Goal: Use online tool/utility: Utilize a website feature to perform a specific function

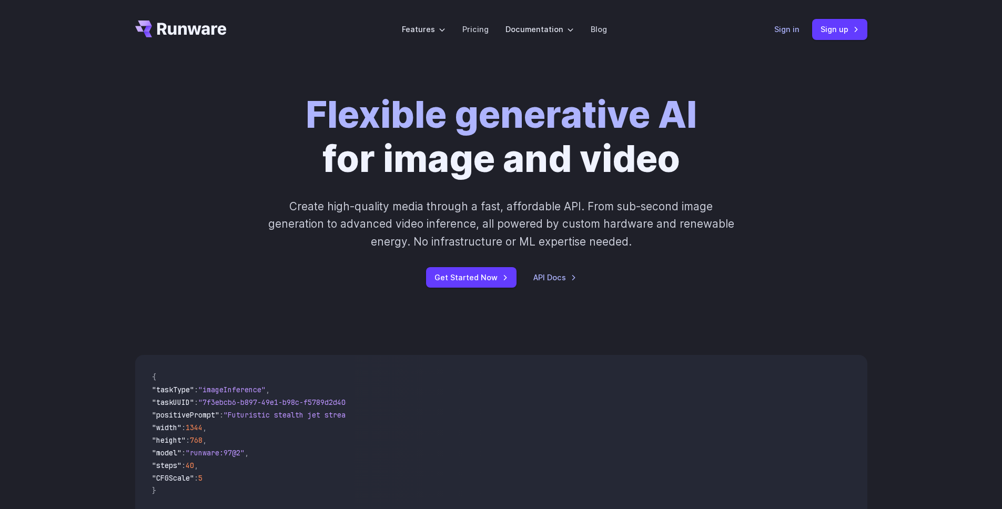
click at [786, 30] on link "Sign in" at bounding box center [786, 29] width 25 height 12
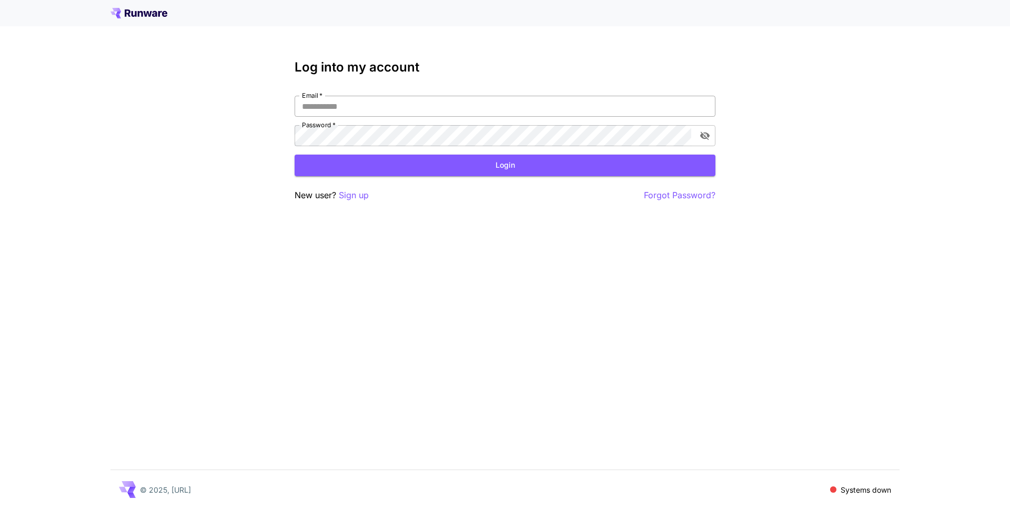
click at [494, 99] on input "Email   *" at bounding box center [505, 106] width 421 height 21
type input "**********"
click button "Login" at bounding box center [505, 166] width 421 height 22
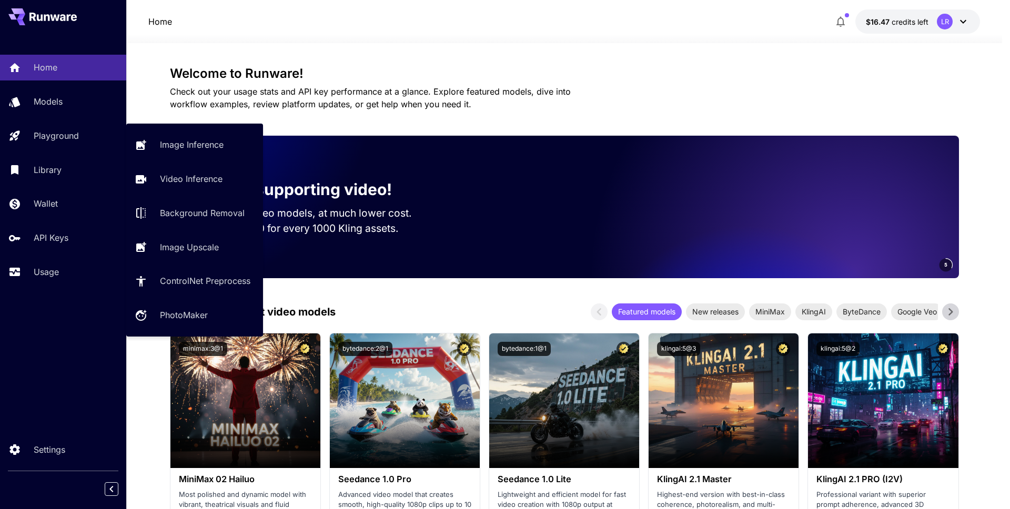
click at [63, 151] on div "Home Models Playground Library Wallet API Keys Usage" at bounding box center [63, 170] width 126 height 230
click at [66, 141] on p "Playground" at bounding box center [58, 135] width 45 height 13
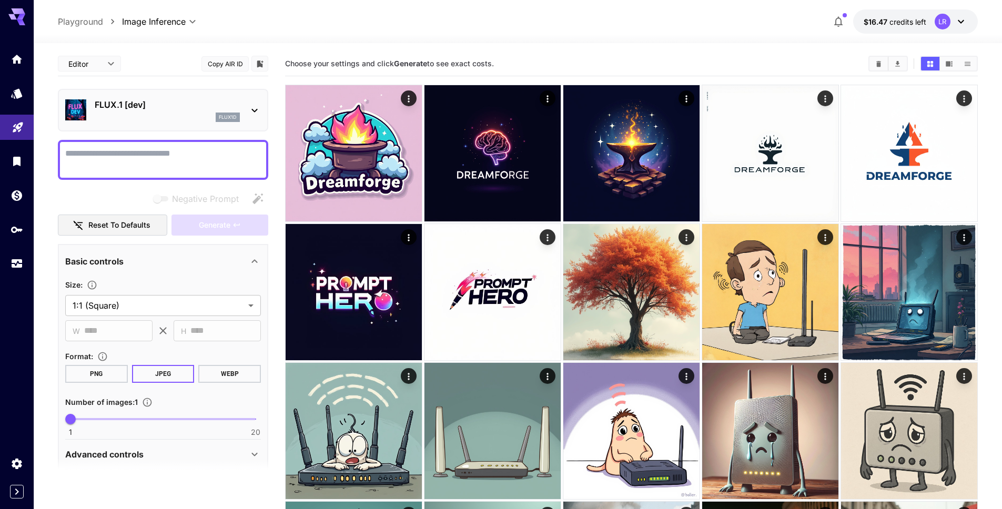
click at [176, 150] on textarea "Negative Prompt" at bounding box center [163, 159] width 196 height 25
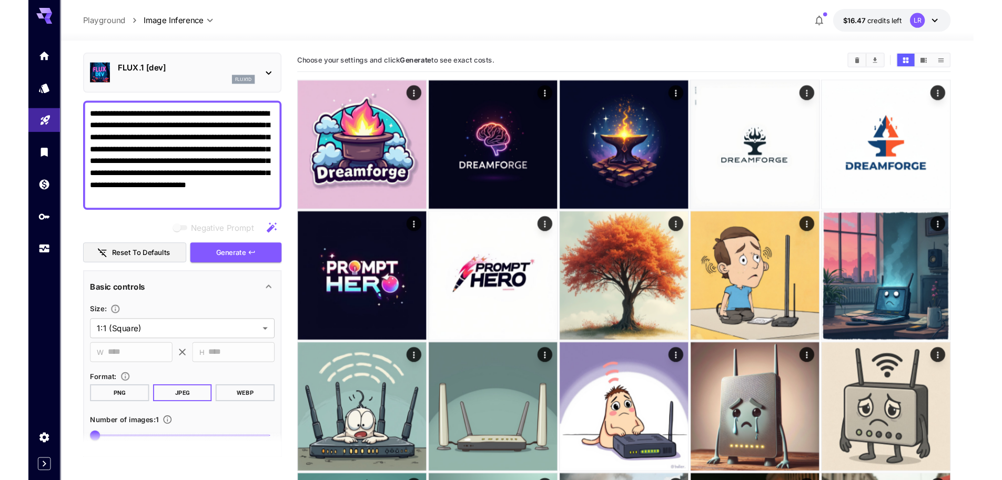
scroll to position [195, 0]
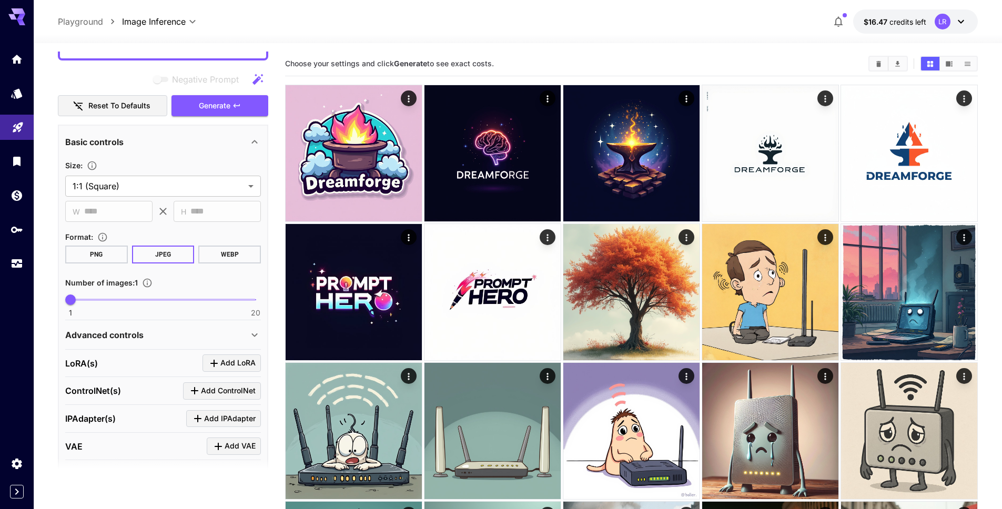
click at [121, 256] on button "PNG" at bounding box center [96, 255] width 63 height 18
click at [213, 110] on span "Generate" at bounding box center [215, 105] width 32 height 13
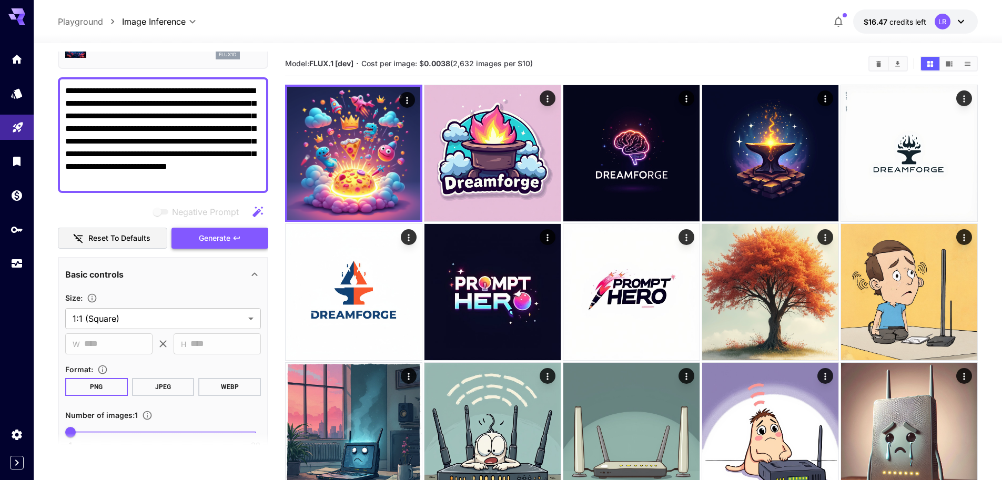
scroll to position [6, 0]
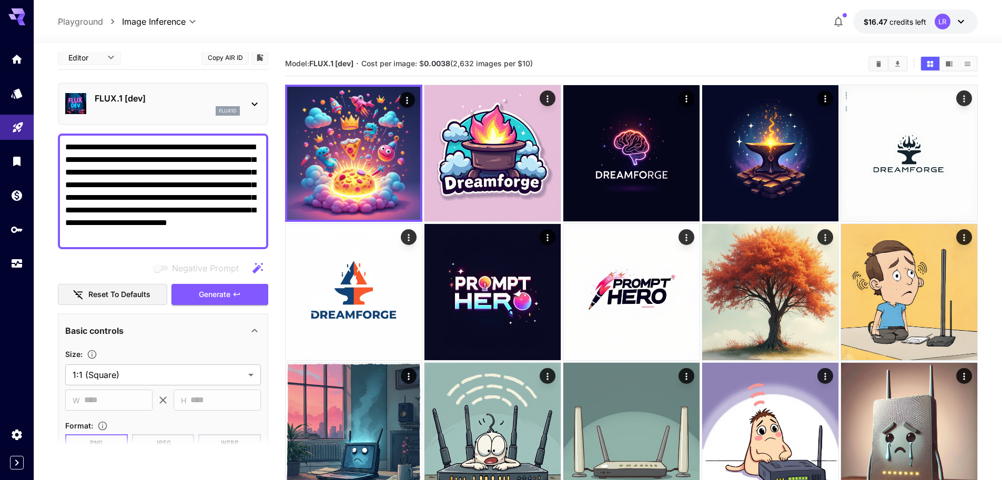
drag, startPoint x: 201, startPoint y: 233, endPoint x: -24, endPoint y: 85, distance: 269.1
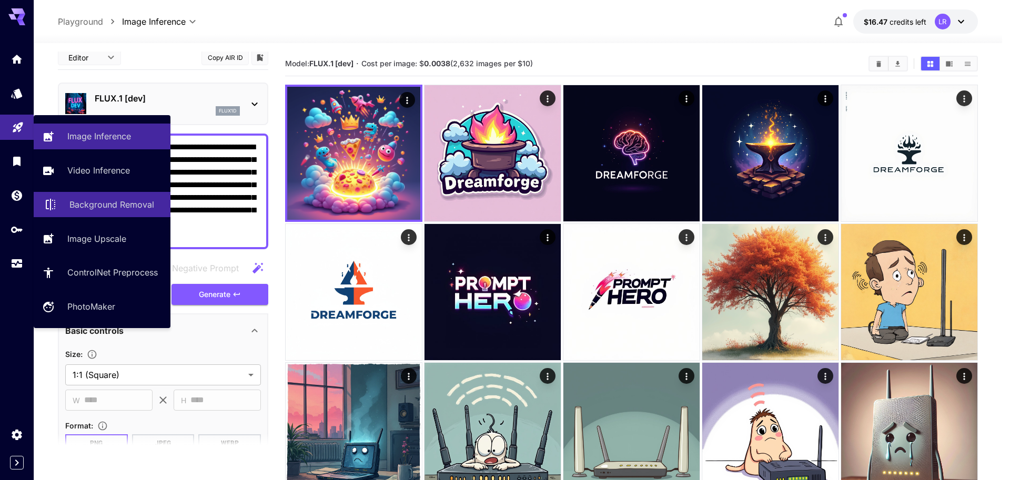
paste textarea "**********"
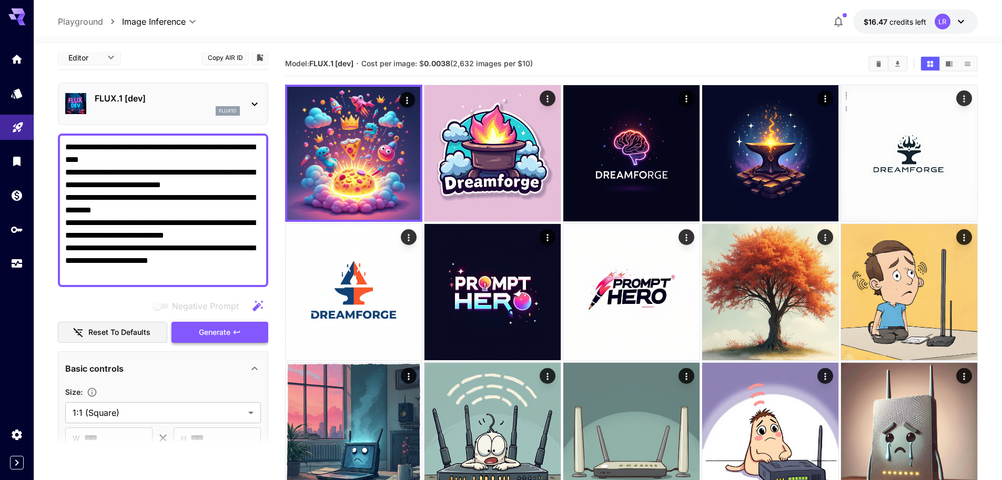
type textarea "**********"
click at [211, 330] on span "Generate" at bounding box center [215, 332] width 32 height 13
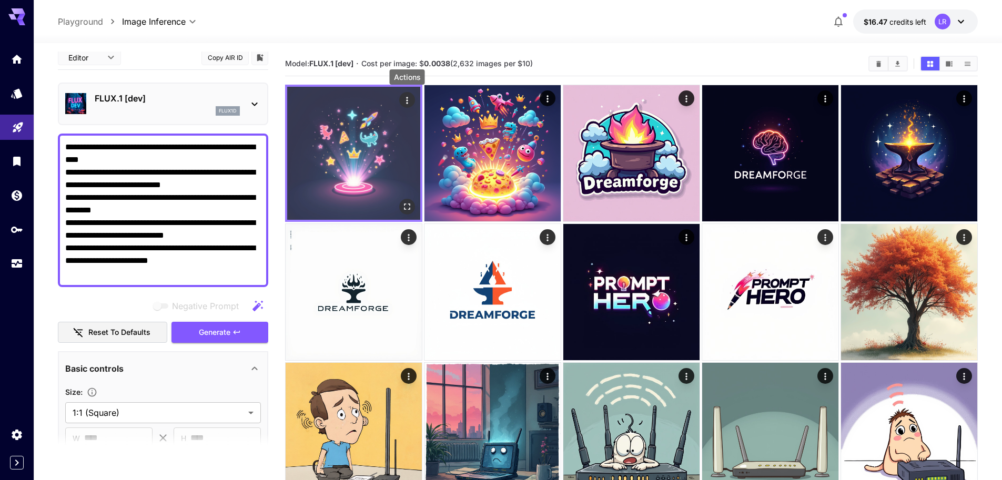
click at [407, 101] on icon "Actions" at bounding box center [407, 100] width 2 height 7
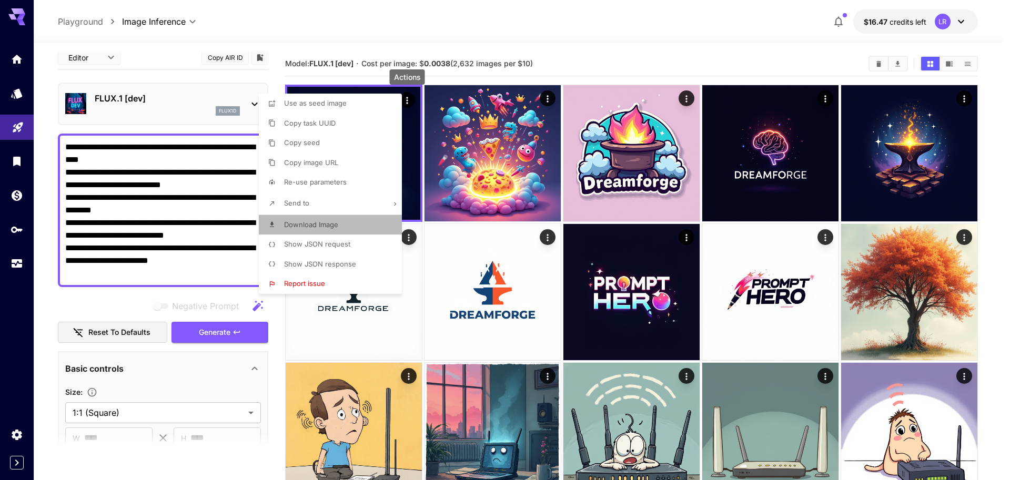
click at [326, 222] on span "Download Image" at bounding box center [311, 224] width 54 height 8
click at [774, 28] on div at bounding box center [505, 240] width 1010 height 480
